Goal: Check status: Check status

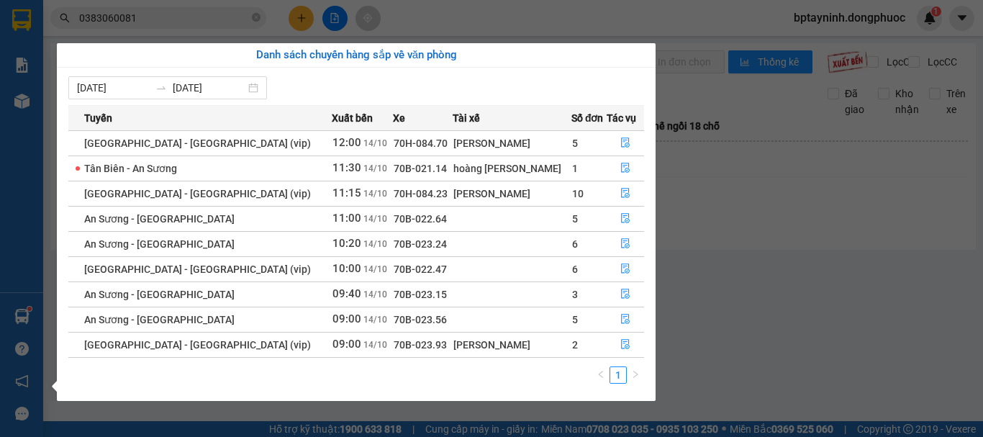
click at [904, 266] on section "Kết quả tìm kiếm ( 321 ) Bộ lọc Mã ĐH Trạng thái Món hàng Tổng cước Chưa cước N…" at bounding box center [491, 218] width 983 height 437
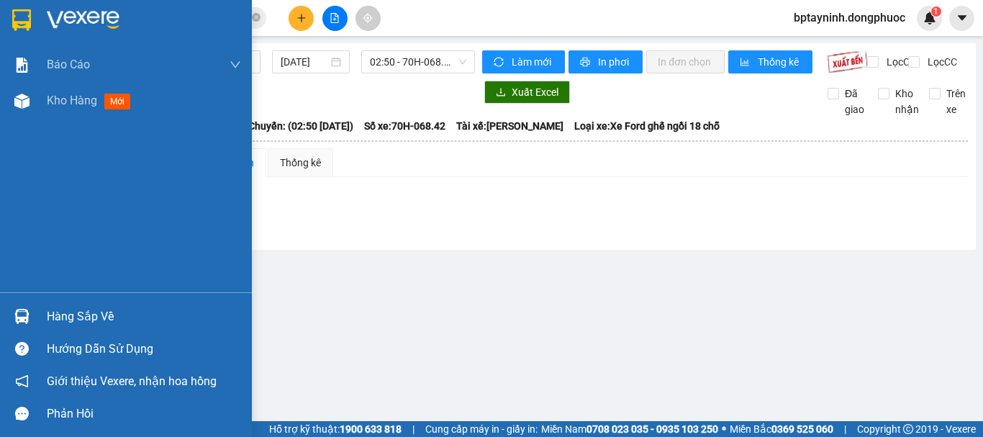
click at [37, 308] on div "Hàng sắp về" at bounding box center [126, 316] width 252 height 32
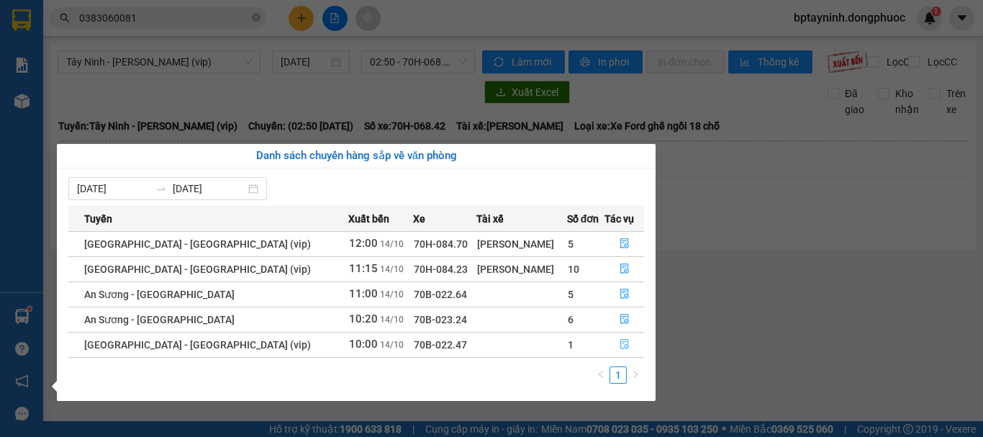
click at [621, 343] on icon "file-done" at bounding box center [624, 344] width 10 height 10
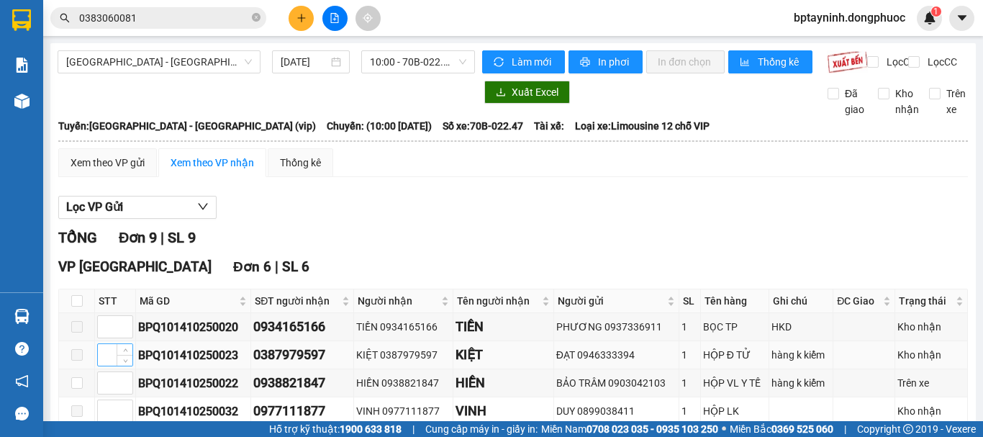
scroll to position [120, 0]
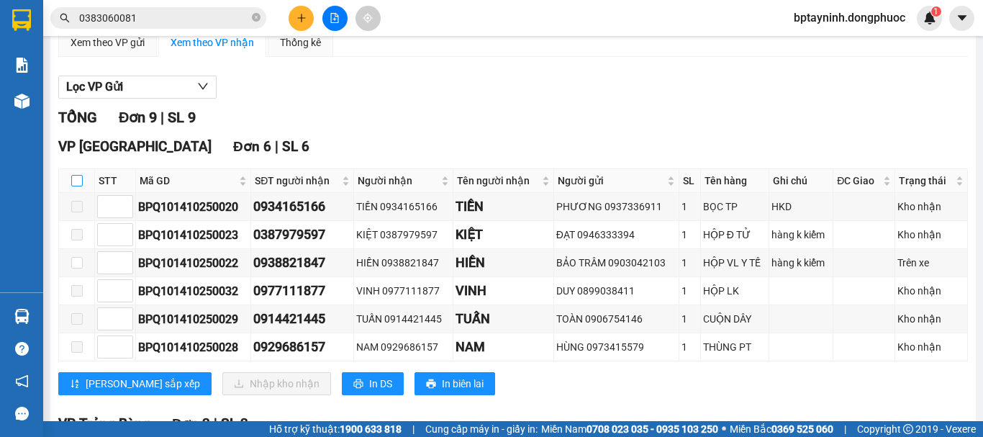
click at [73, 186] on input "checkbox" at bounding box center [77, 181] width 12 height 12
checkbox input "true"
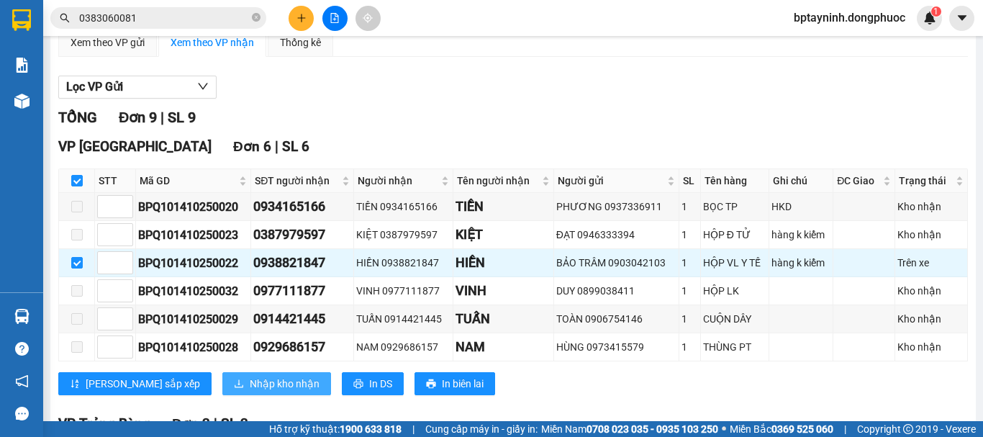
click at [250, 391] on span "Nhập kho nhận" at bounding box center [285, 384] width 70 height 16
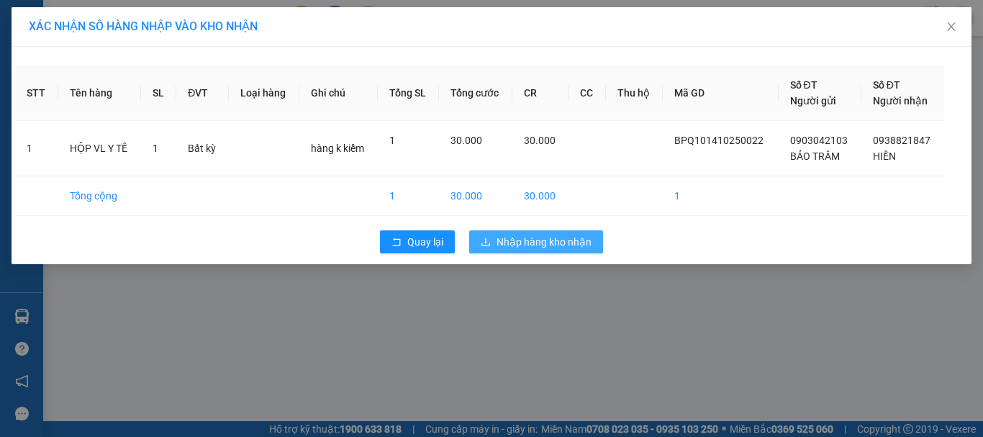
click at [544, 245] on span "Nhập hàng kho nhận" at bounding box center [543, 242] width 95 height 16
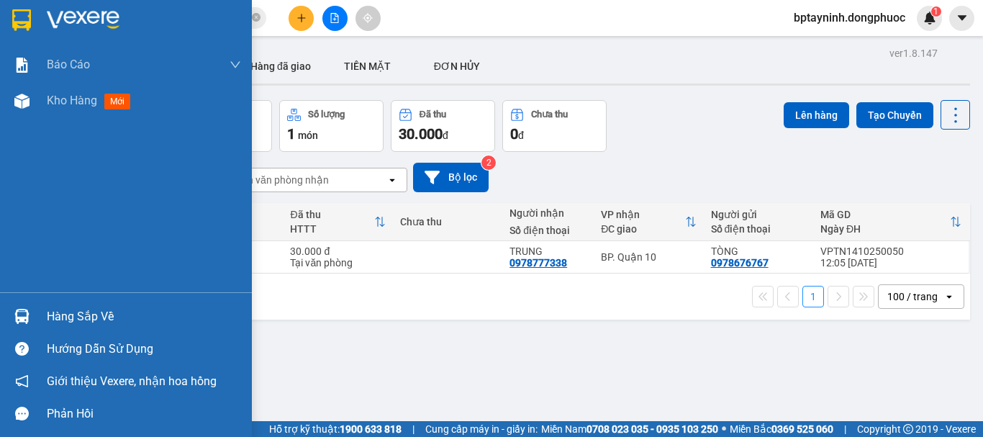
click at [96, 311] on div "Hàng sắp về" at bounding box center [144, 317] width 194 height 22
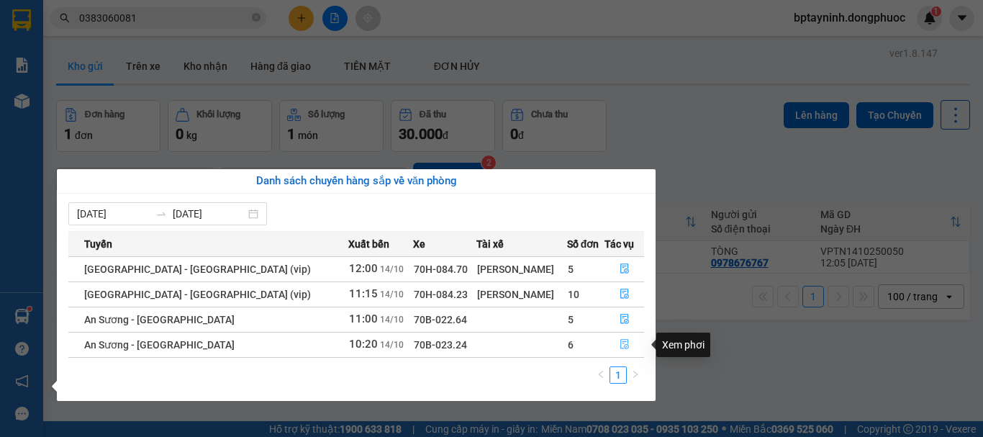
click at [620, 343] on icon "file-done" at bounding box center [624, 345] width 9 height 10
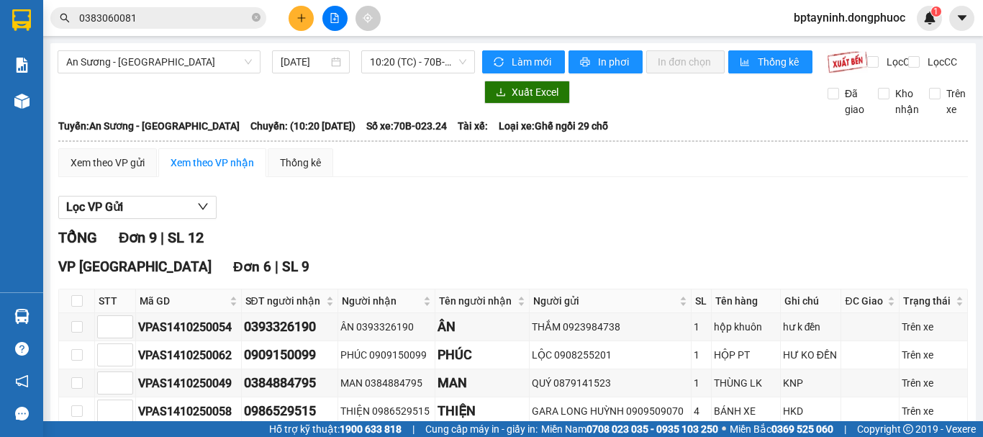
scroll to position [120, 0]
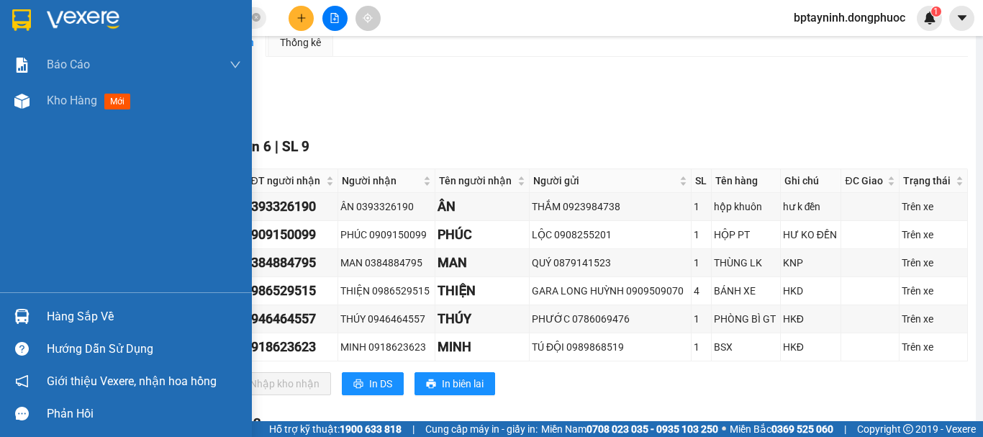
click at [52, 315] on div "Hàng sắp về" at bounding box center [144, 317] width 194 height 22
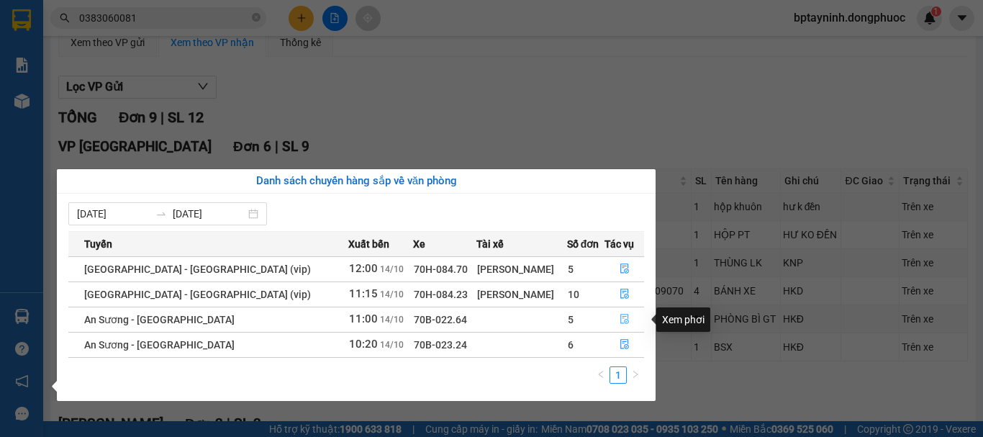
click at [622, 317] on icon "file-done" at bounding box center [624, 319] width 10 height 10
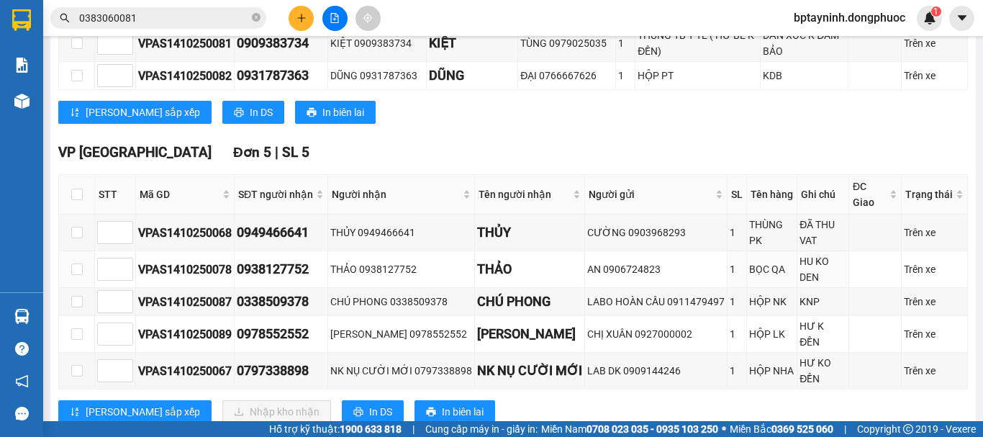
scroll to position [480, 0]
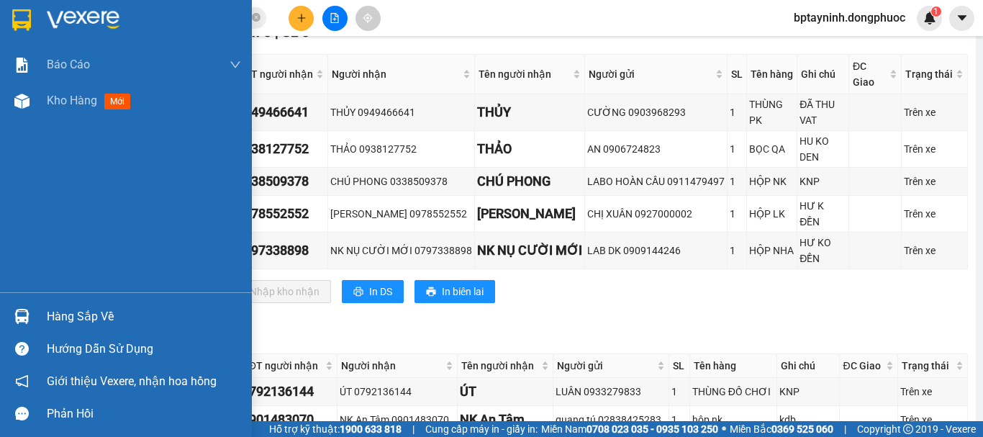
click at [35, 312] on div "Hàng sắp về" at bounding box center [126, 316] width 252 height 32
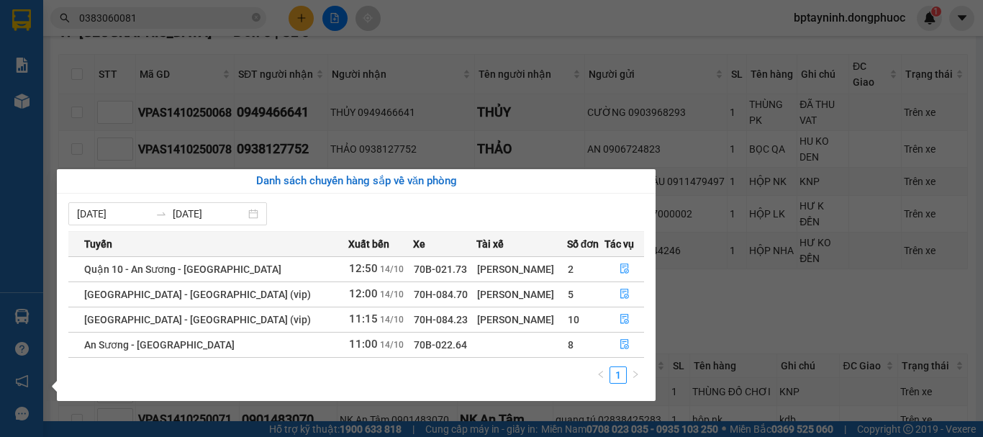
click at [738, 319] on section "Kết quả tìm kiếm ( 321 ) Bộ lọc Mã ĐH Trạng thái Món hàng Tổng cước Chưa cước N…" at bounding box center [491, 218] width 983 height 437
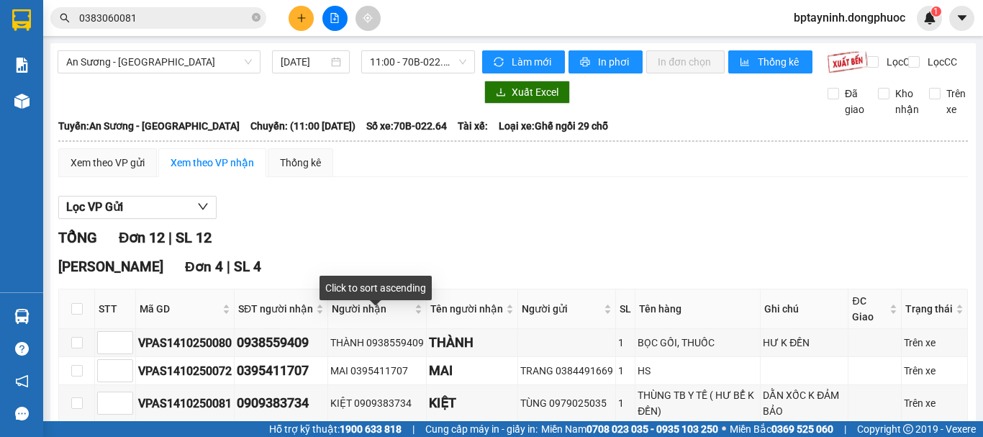
scroll to position [240, 0]
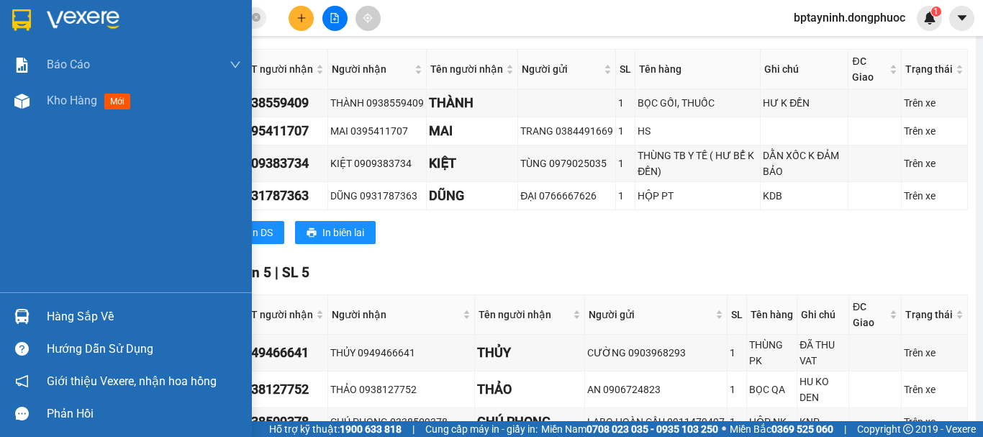
click at [47, 331] on div "Hàng sắp về" at bounding box center [126, 316] width 252 height 32
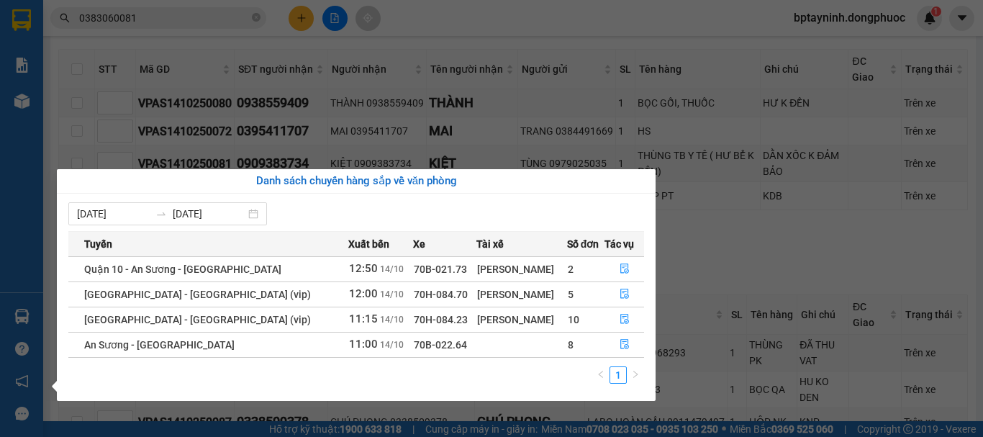
click at [722, 292] on section "Kết quả tìm kiếm ( 321 ) Bộ lọc Mã ĐH Trạng thái Món hàng Tổng cước Chưa cước N…" at bounding box center [491, 218] width 983 height 437
